Goal: Download file/media

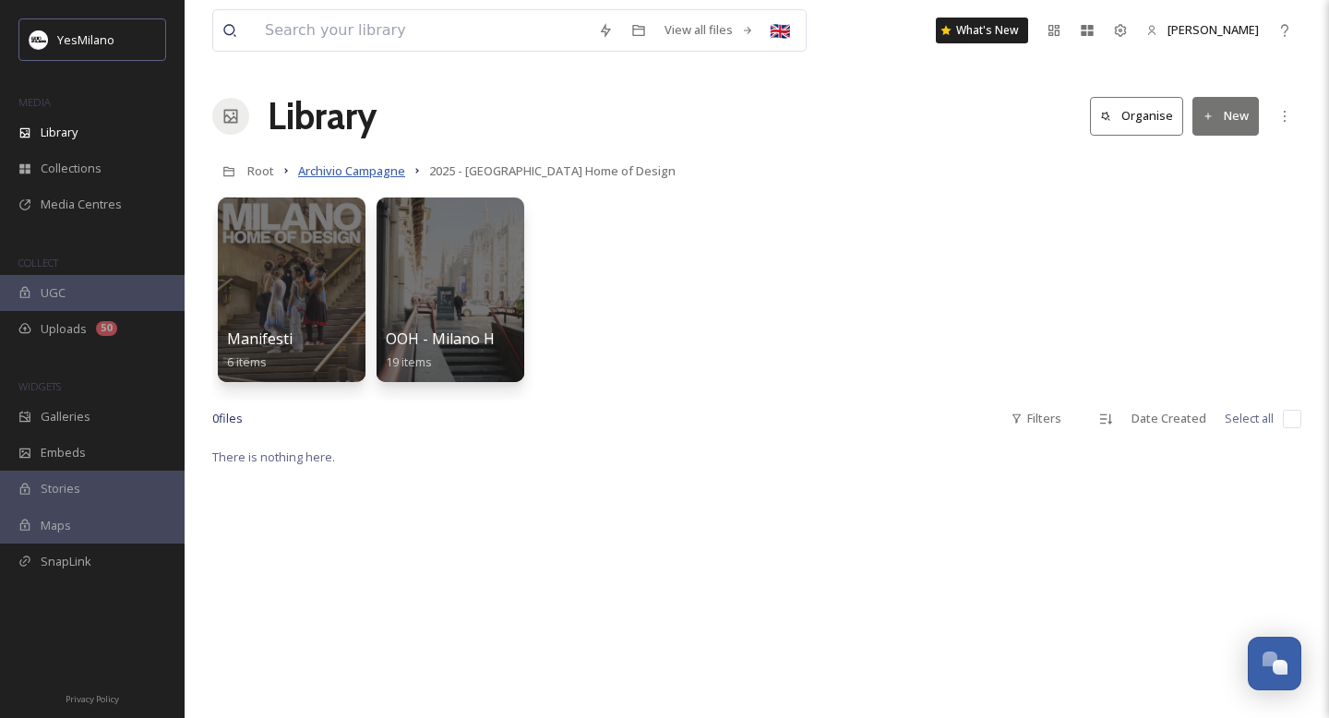
click at [313, 167] on span "Archivio Campagne" at bounding box center [351, 170] width 107 height 17
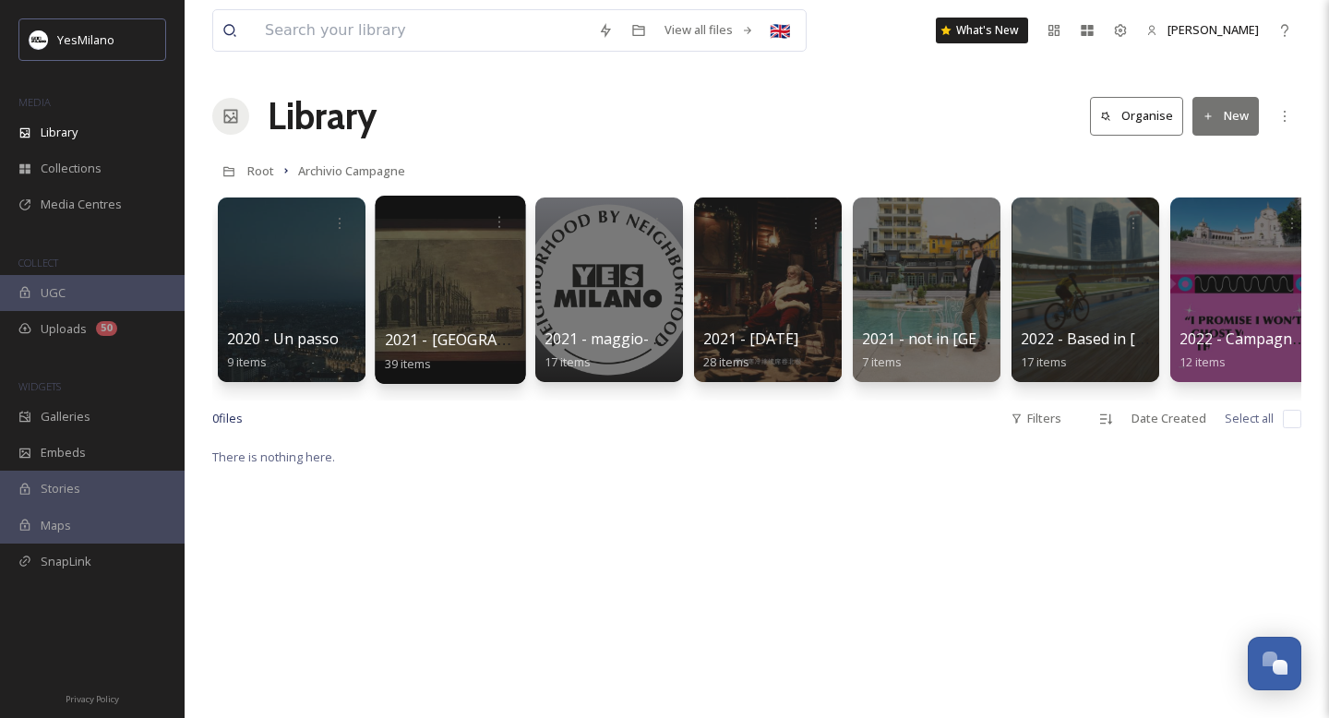
click at [473, 304] on div at bounding box center [450, 290] width 150 height 188
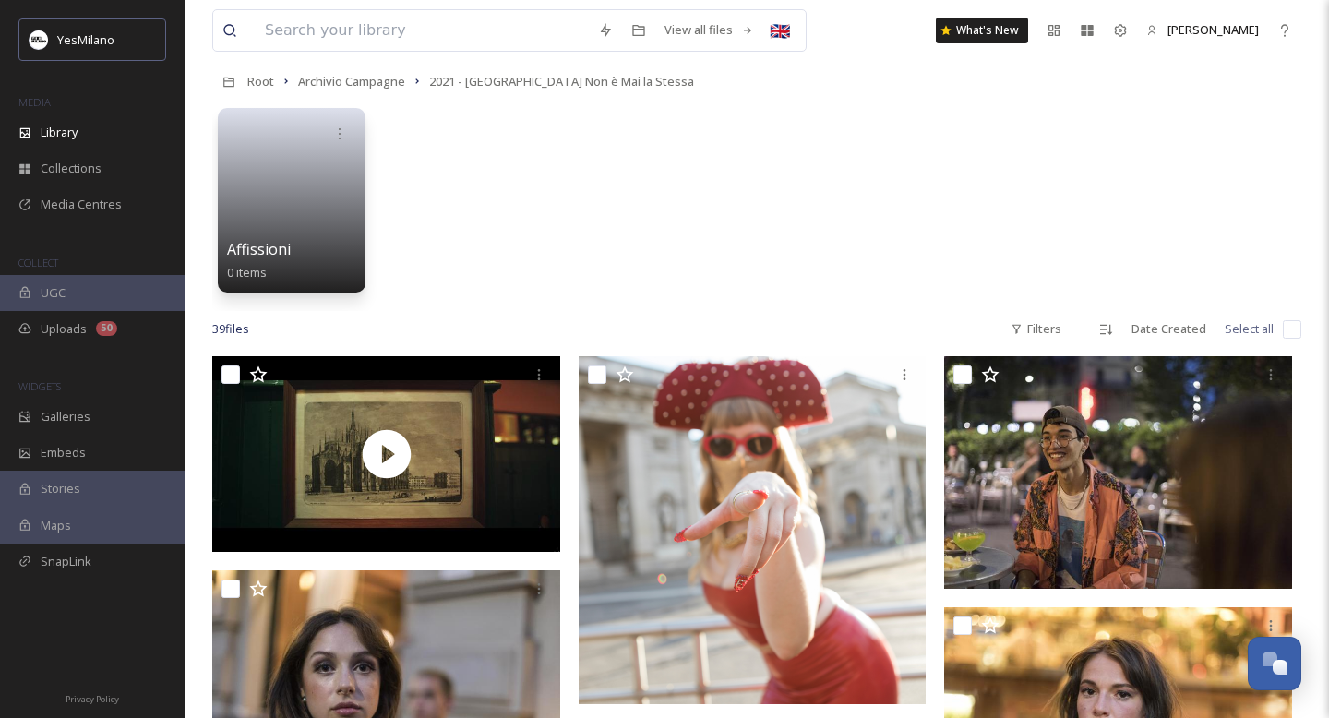
scroll to position [91, 0]
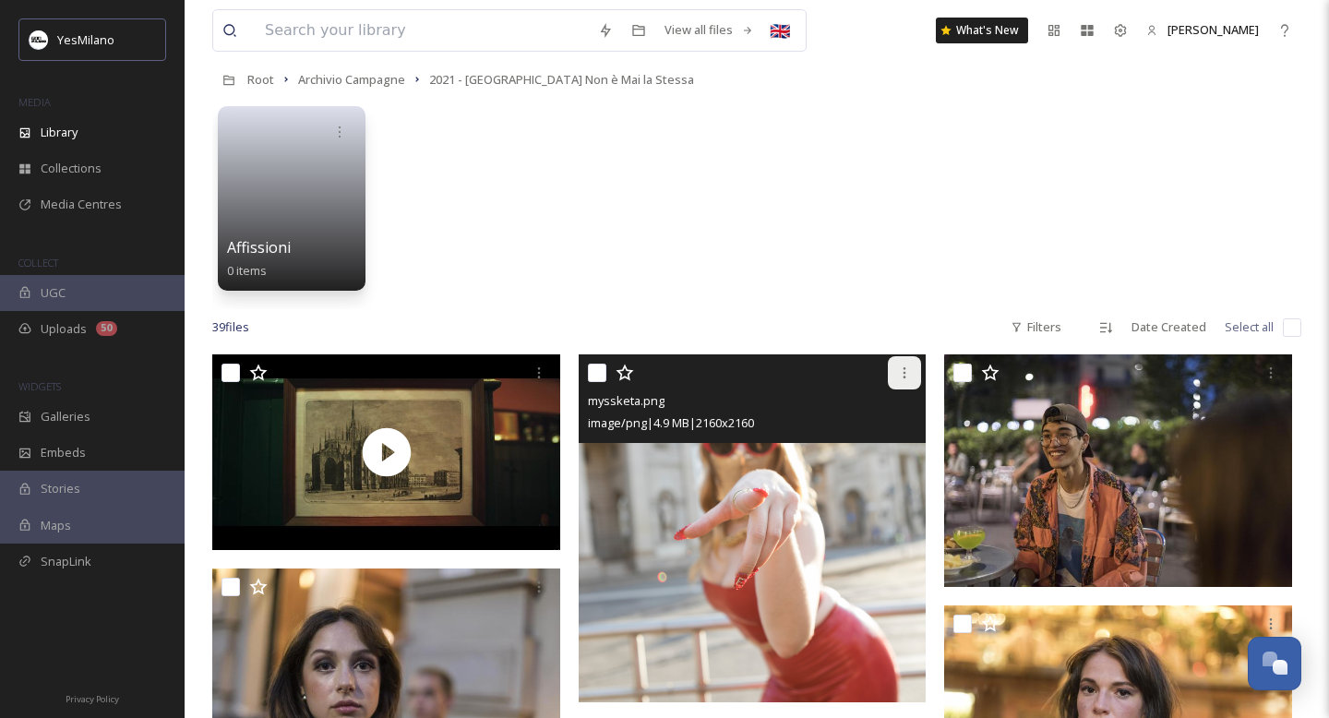
click at [902, 366] on icon at bounding box center [904, 372] width 15 height 15
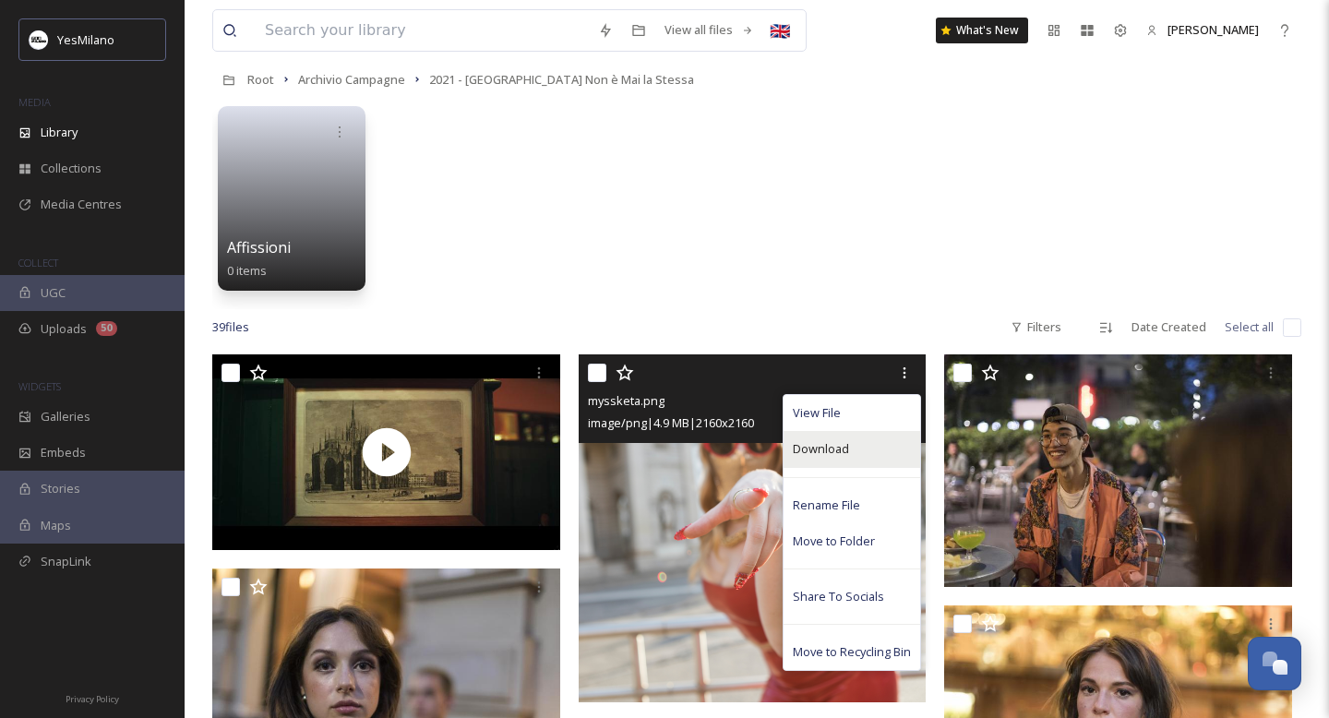
click at [889, 459] on div "Download" at bounding box center [852, 449] width 137 height 36
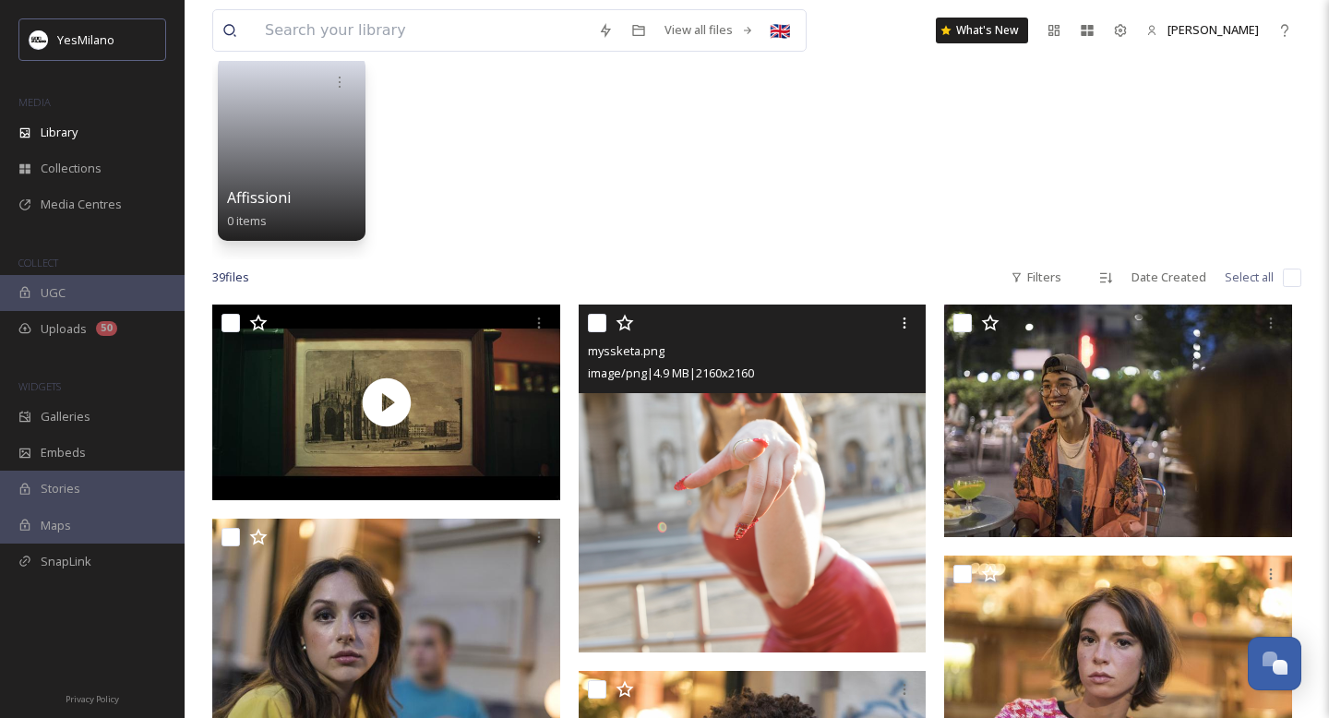
scroll to position [149, 0]
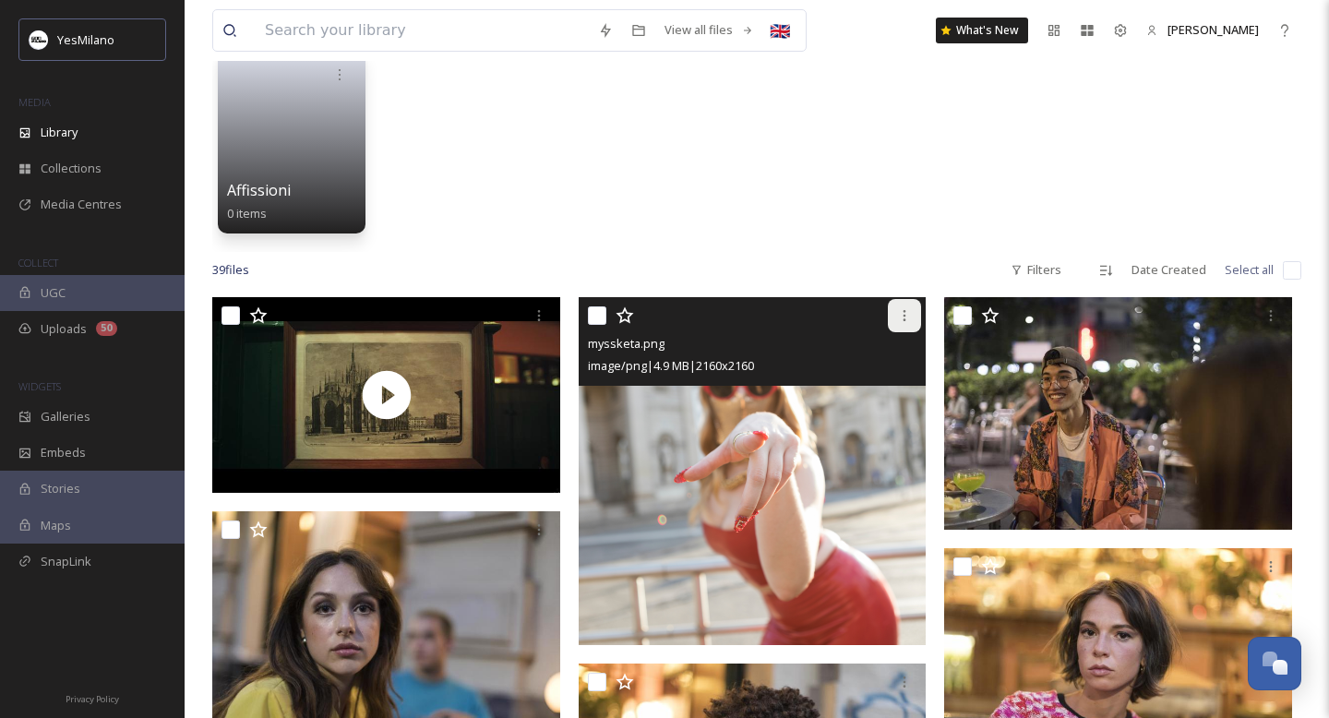
click at [901, 316] on icon at bounding box center [904, 315] width 15 height 15
click at [745, 460] on img at bounding box center [753, 471] width 348 height 348
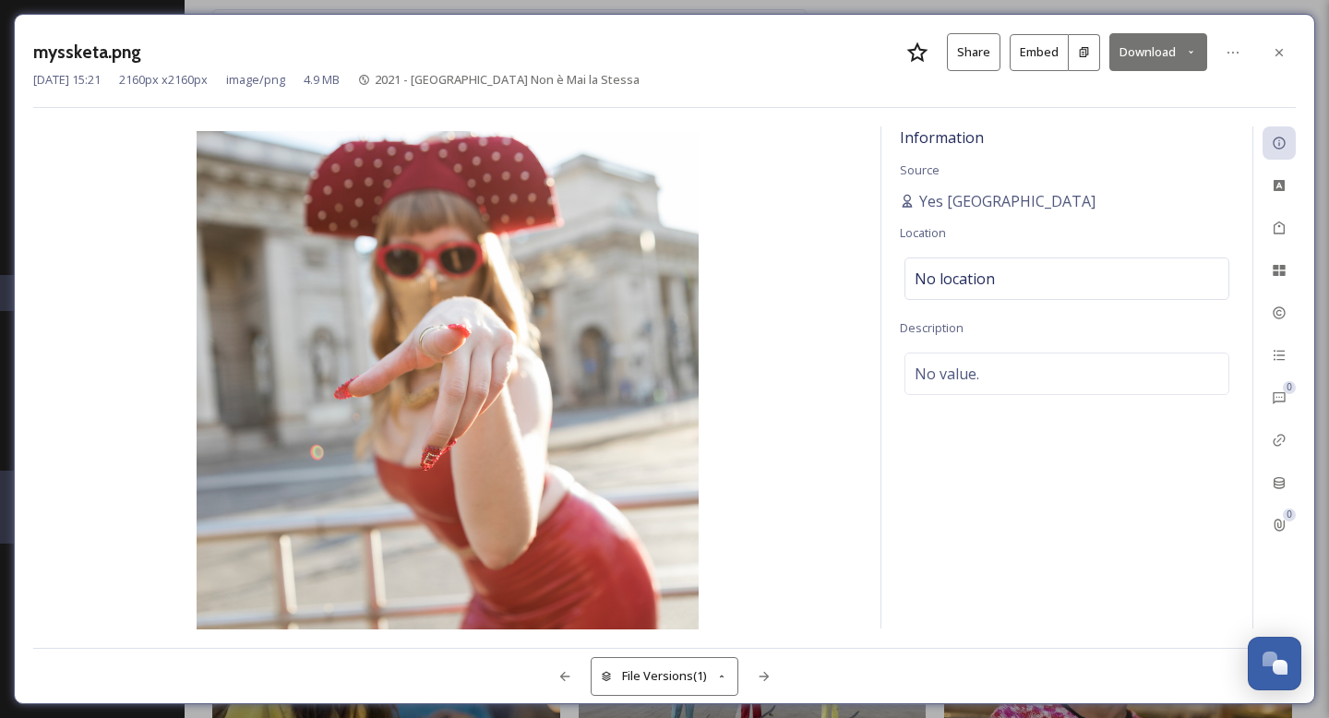
click at [1193, 54] on icon at bounding box center [1191, 52] width 12 height 12
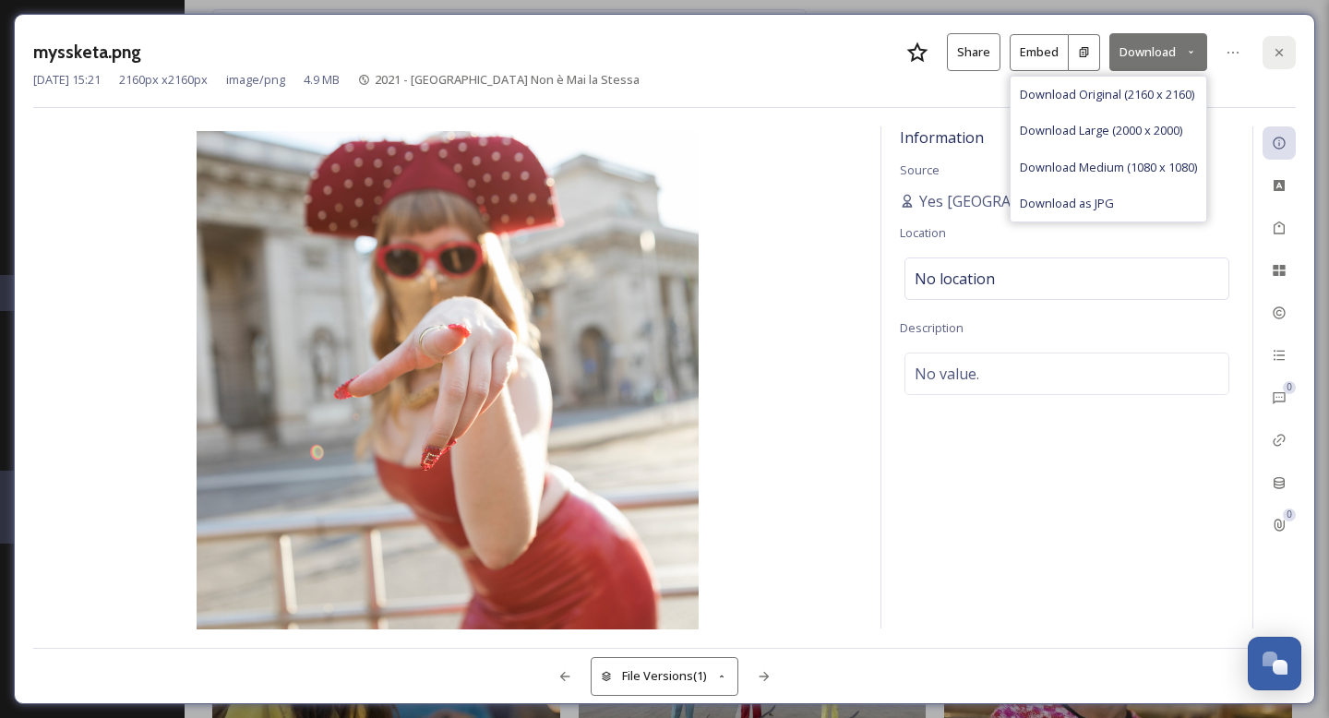
click at [1282, 48] on icon at bounding box center [1278, 51] width 7 height 7
